Goal: Use online tool/utility: Utilize a website feature to perform a specific function

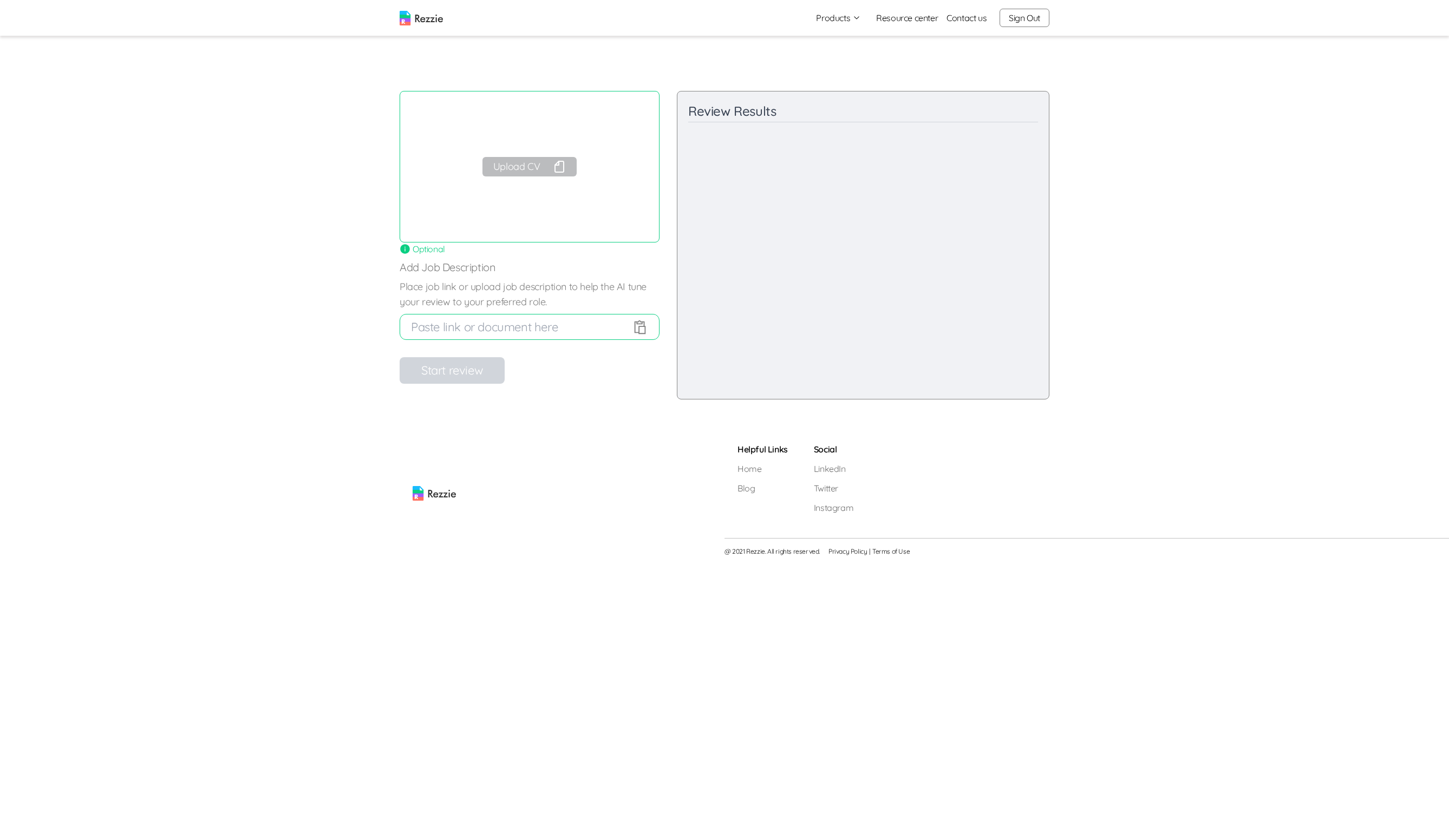
click at [510, 189] on div "Upload CV" at bounding box center [530, 166] width 260 height 152
click at [519, 169] on button "Upload CV" at bounding box center [530, 166] width 95 height 20
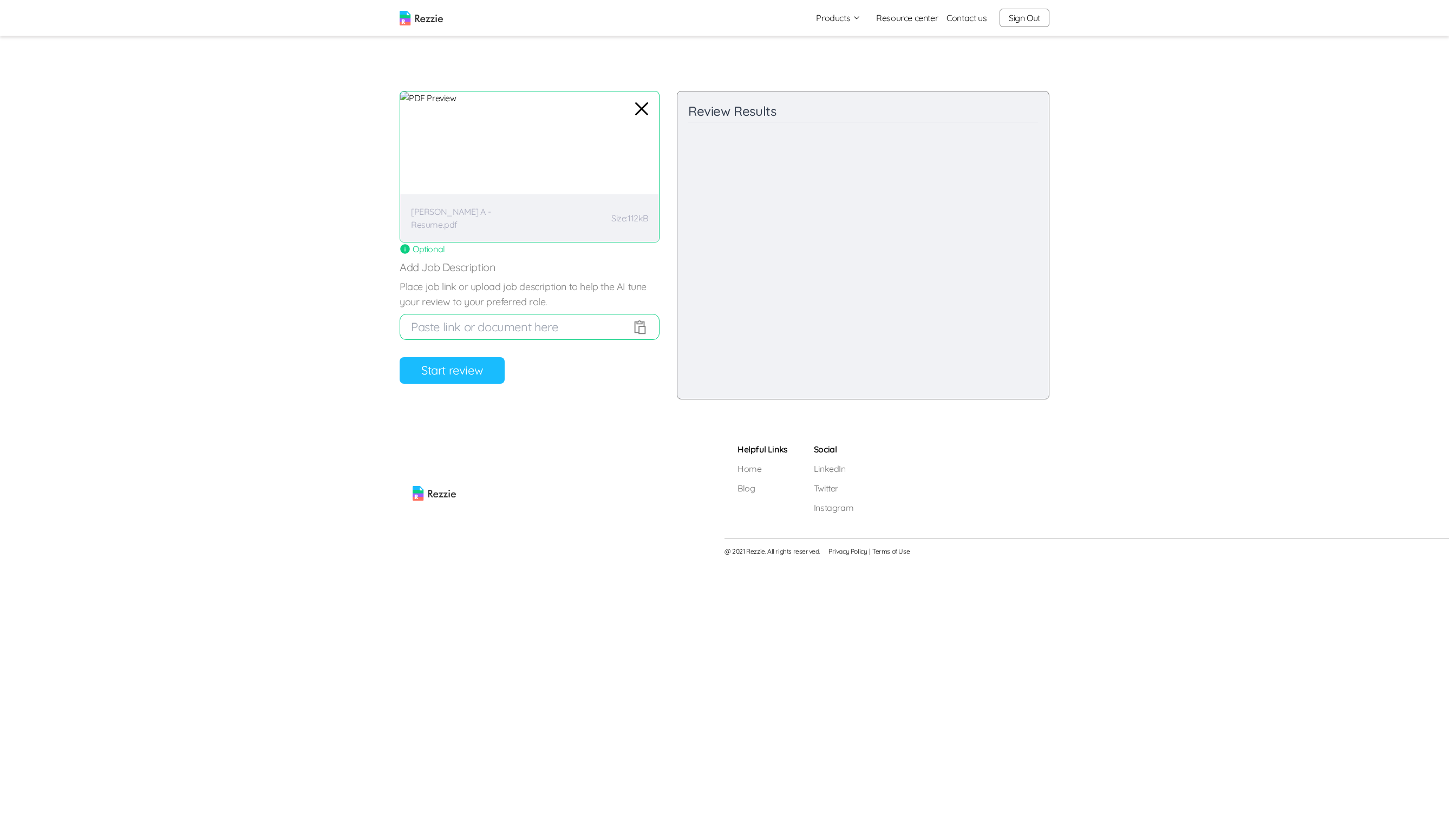
click at [475, 367] on button "Start review" at bounding box center [452, 370] width 105 height 26
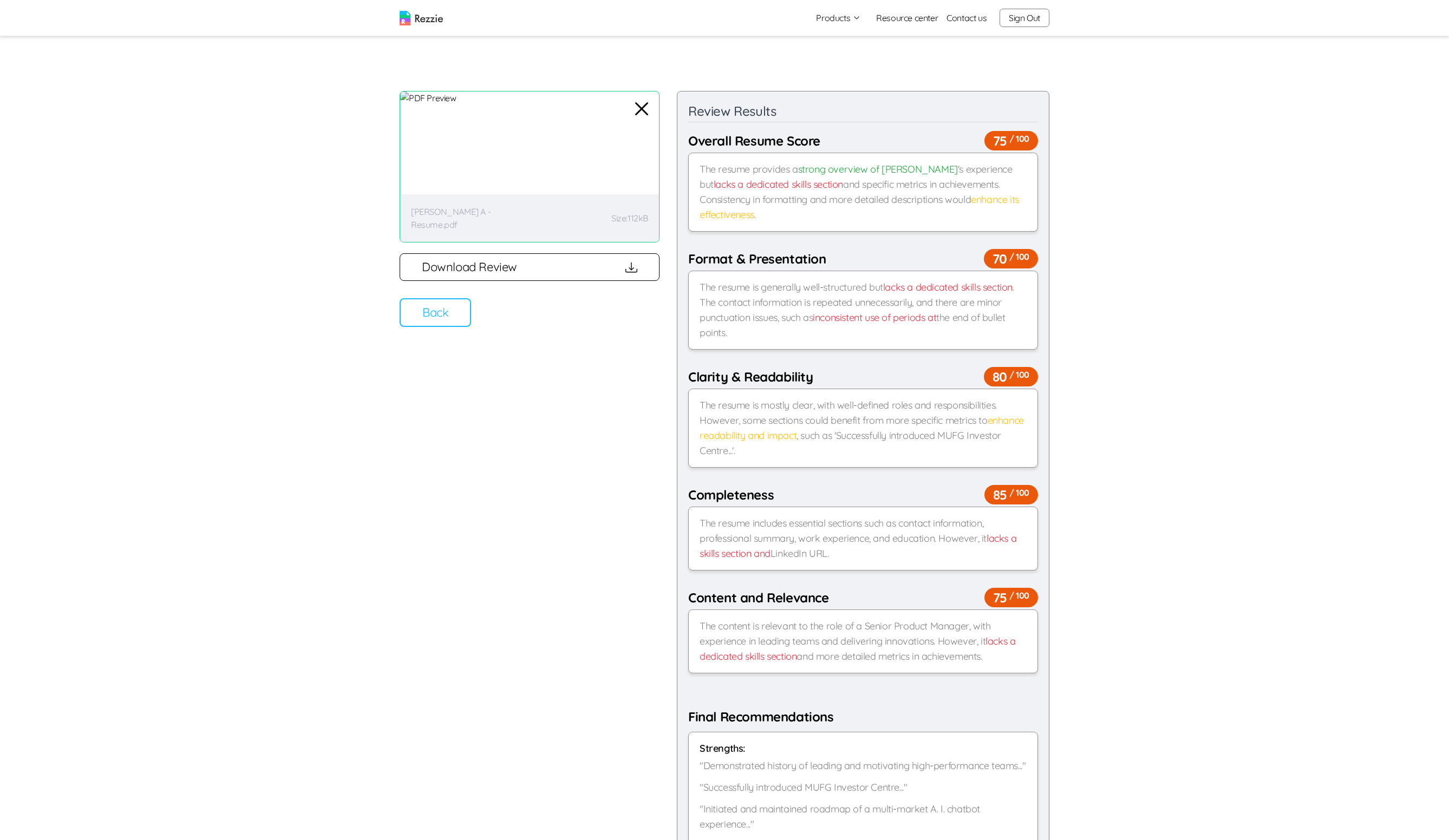
click at [629, 262] on icon "button" at bounding box center [632, 268] width 12 height 12
click at [440, 304] on button "Back" at bounding box center [435, 313] width 71 height 28
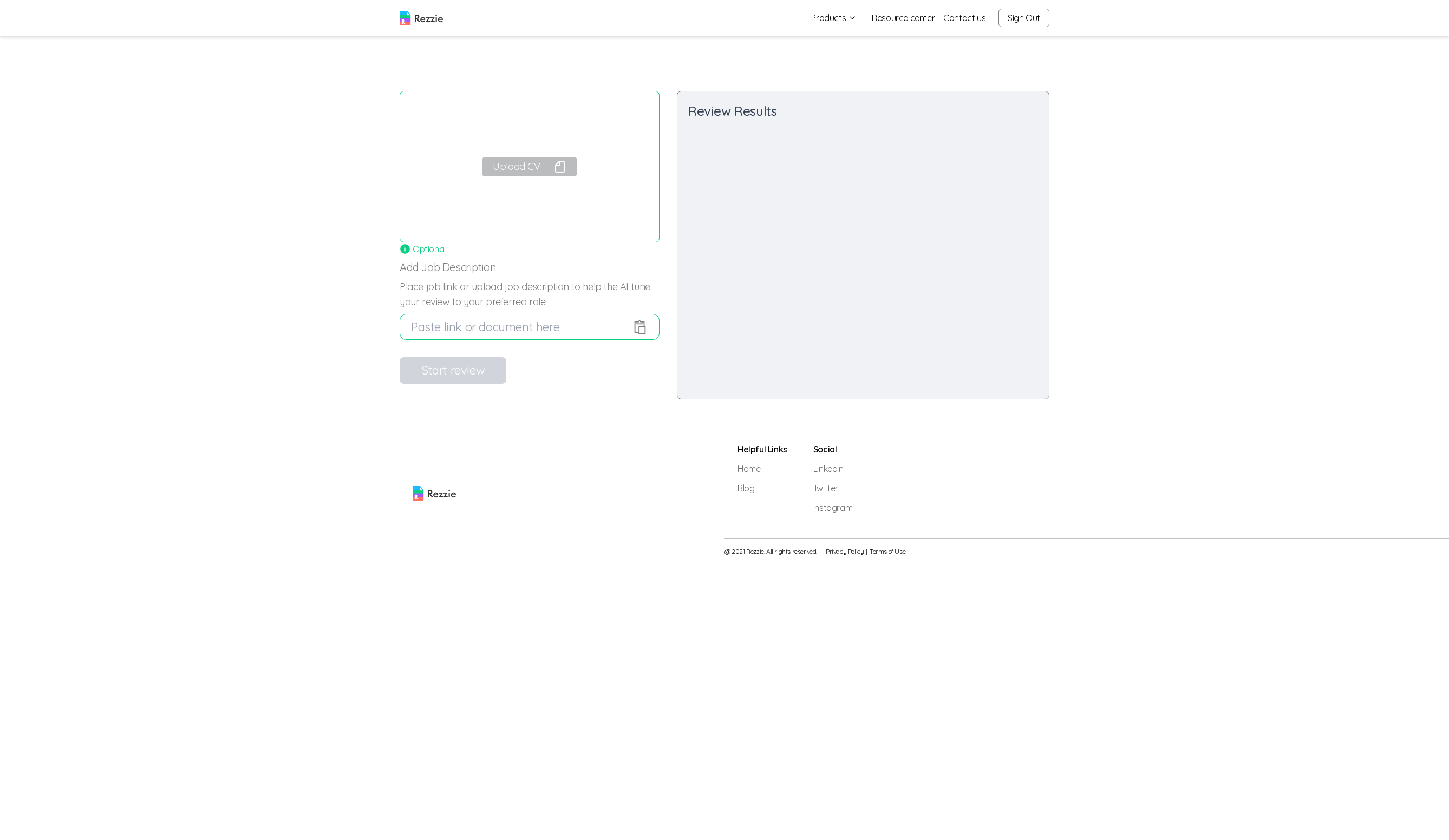
click at [524, 172] on button "Upload CV" at bounding box center [529, 166] width 95 height 20
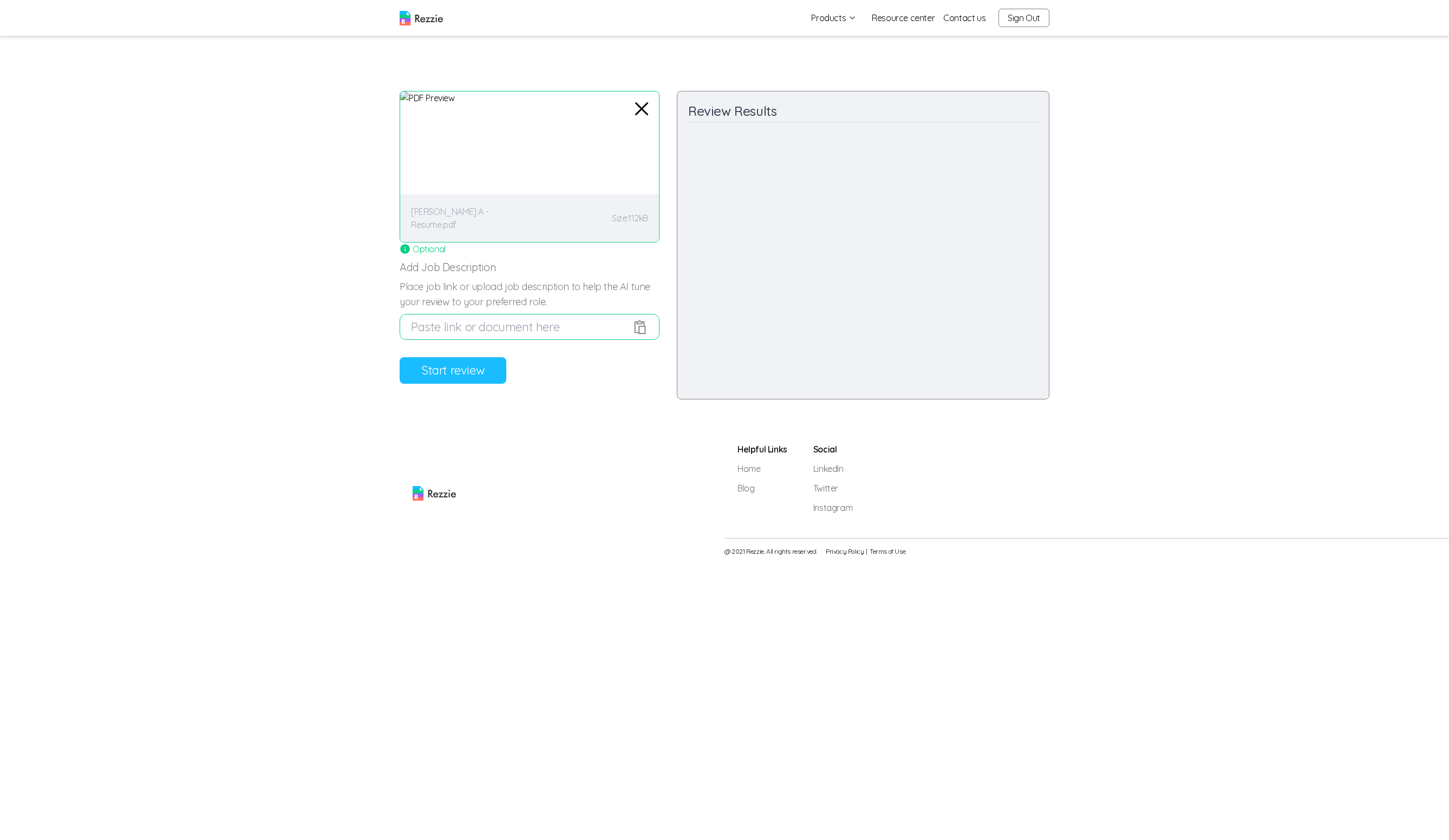
click at [463, 374] on button "Start review" at bounding box center [453, 370] width 107 height 26
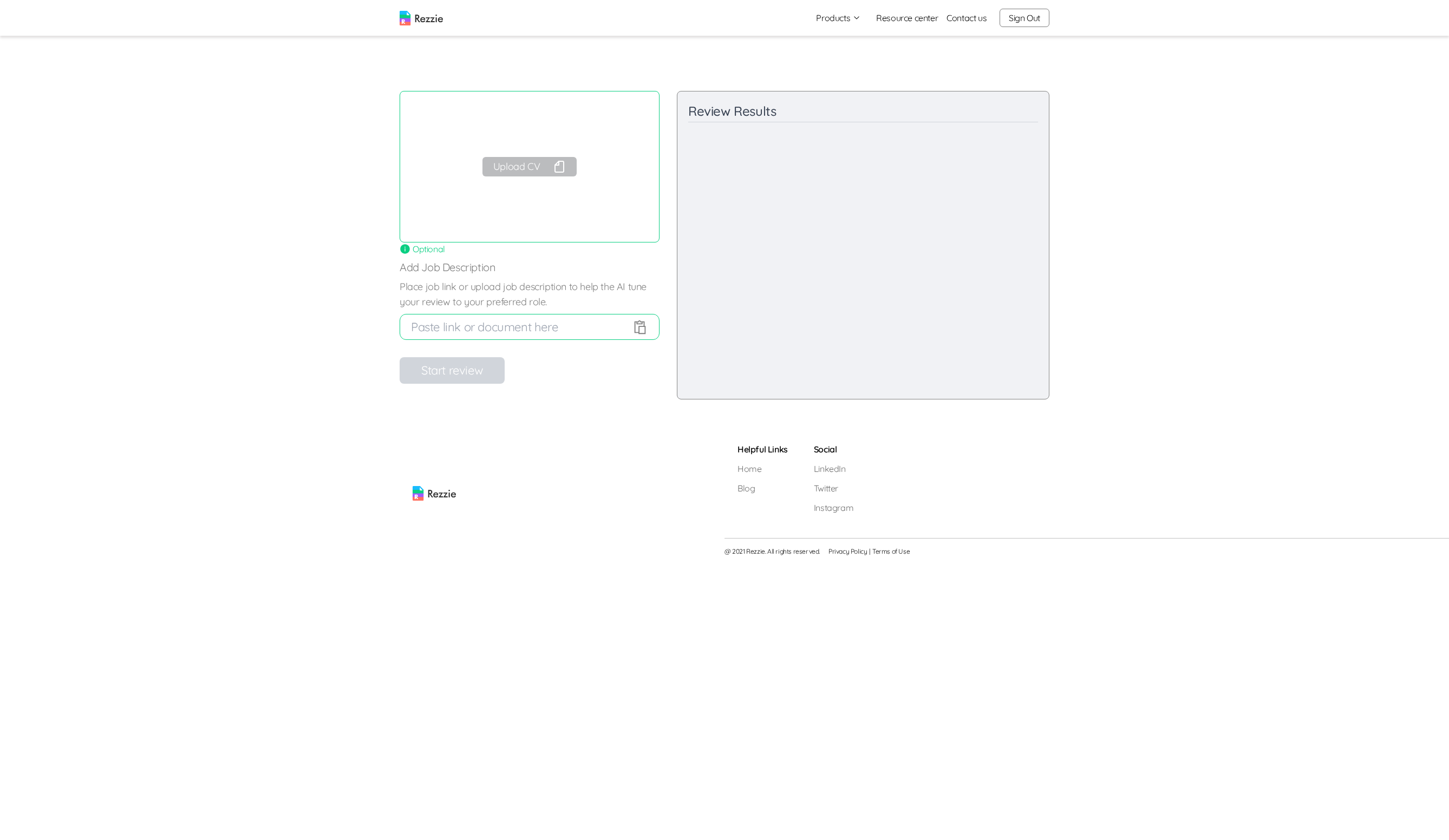
click at [530, 172] on button "Upload CV" at bounding box center [530, 166] width 95 height 20
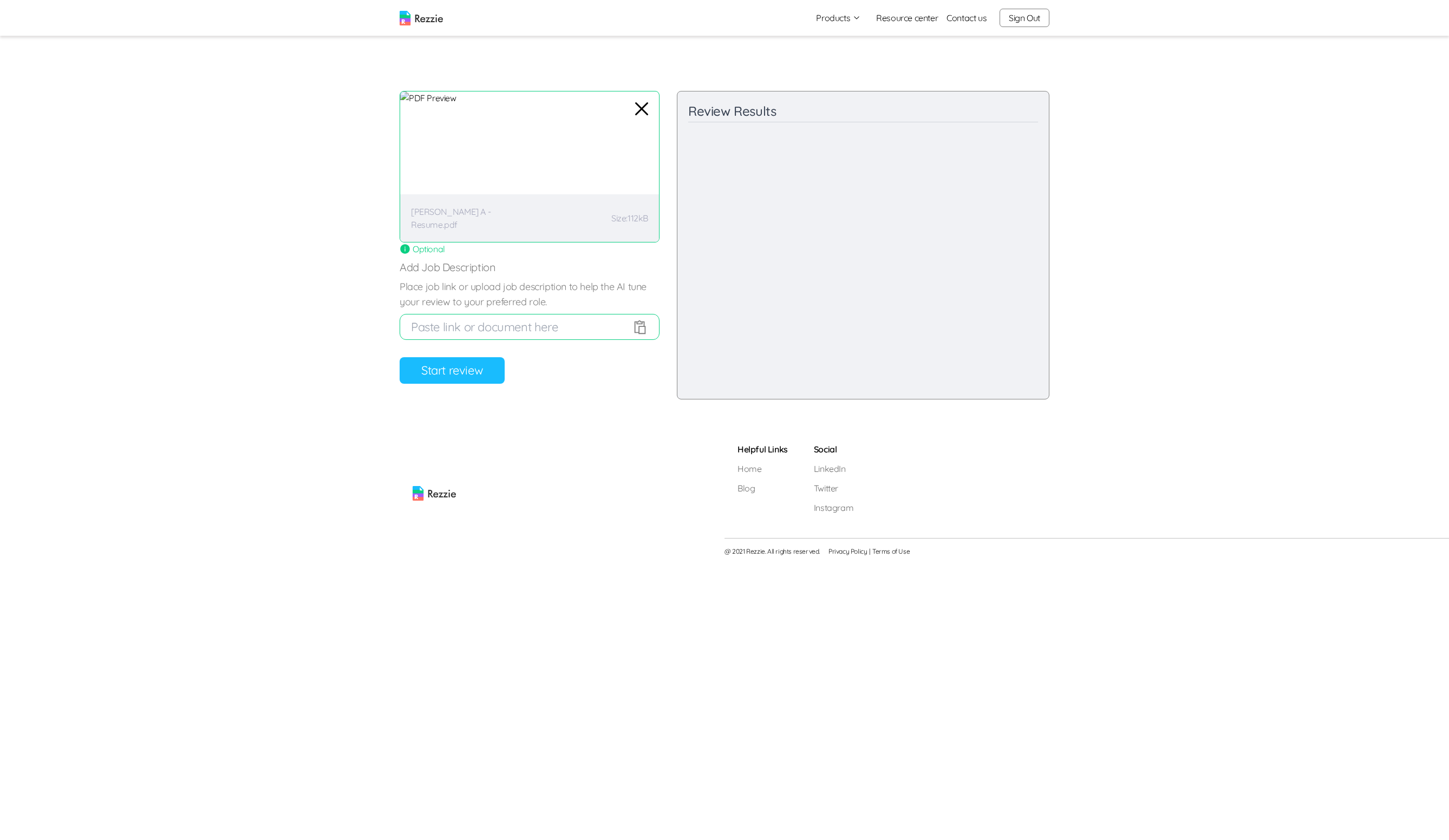
click at [482, 367] on button "Start review" at bounding box center [452, 370] width 105 height 26
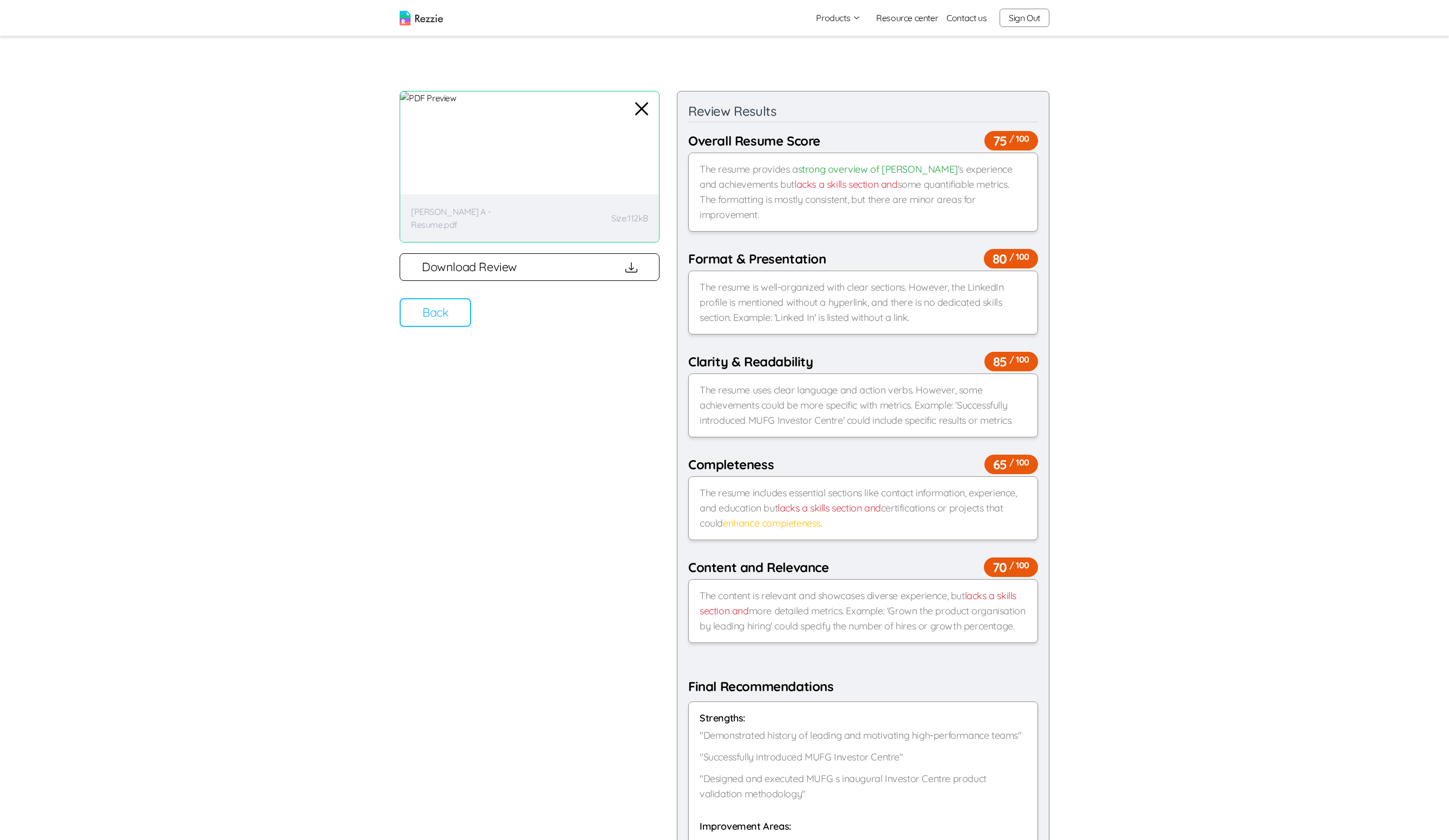
click at [536, 264] on button "Download Review" at bounding box center [530, 267] width 260 height 28
